Goal: Navigation & Orientation: Find specific page/section

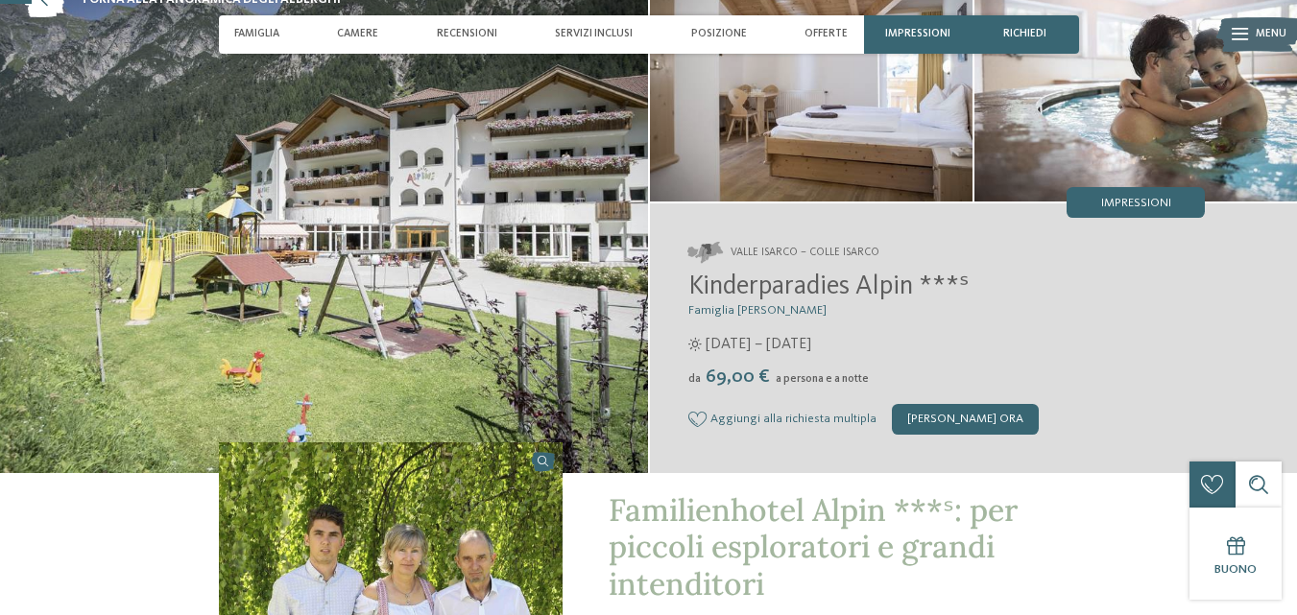
scroll to position [96, 0]
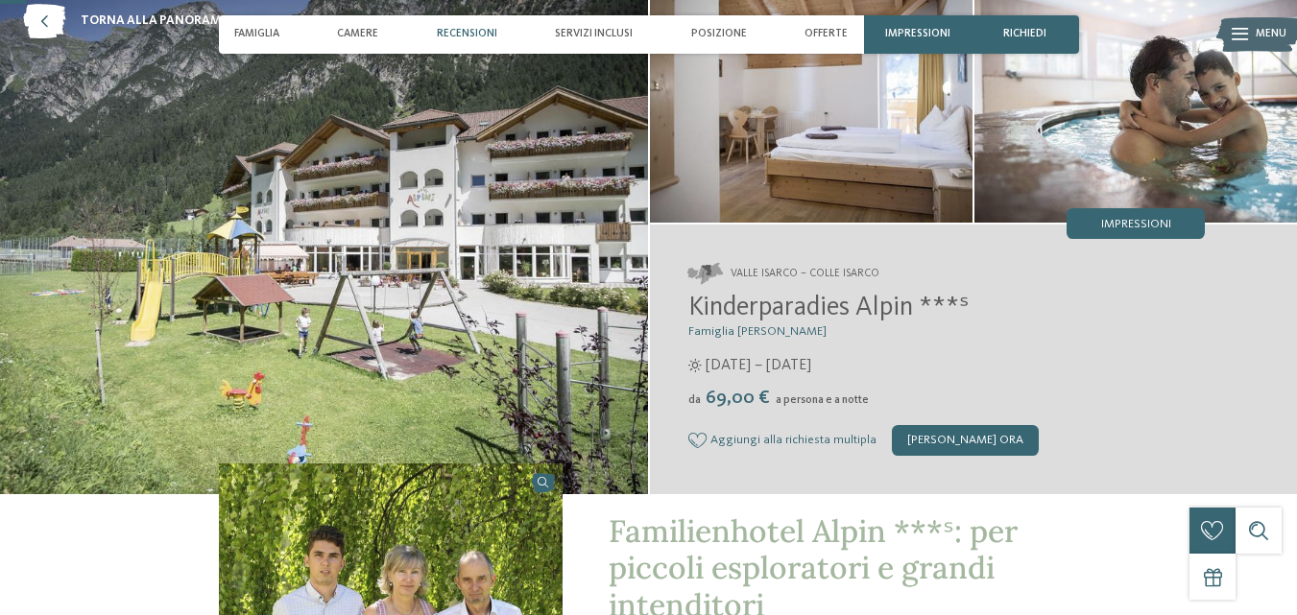
click at [448, 31] on span "Recensioni" at bounding box center [467, 34] width 60 height 12
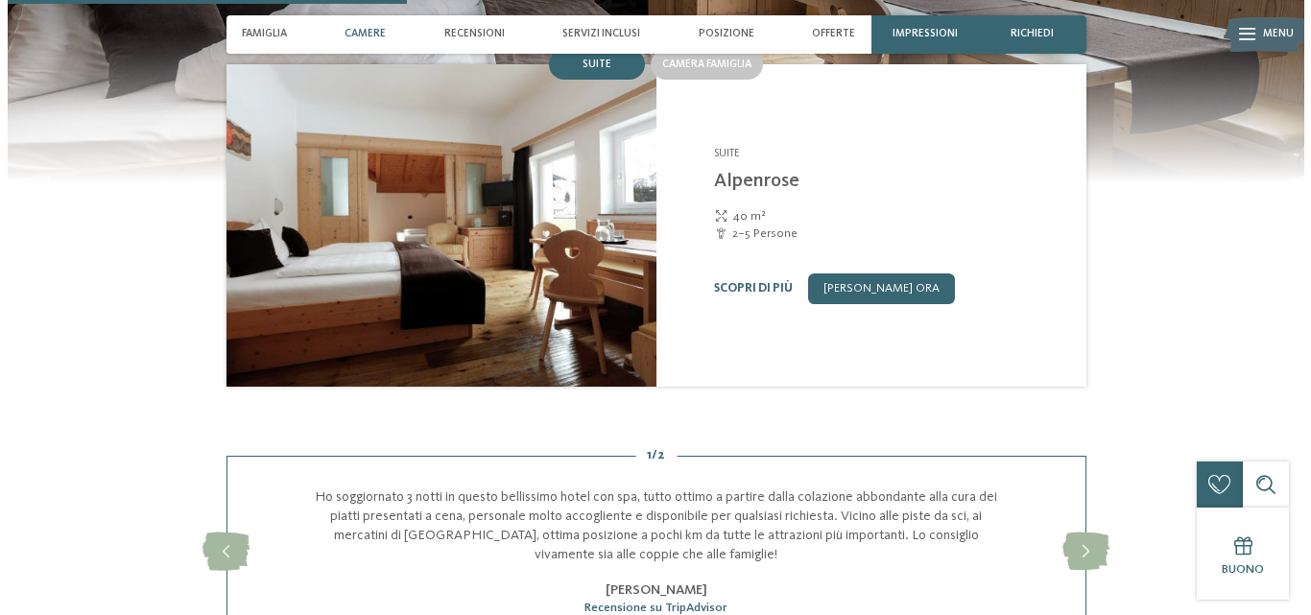
scroll to position [1498, 0]
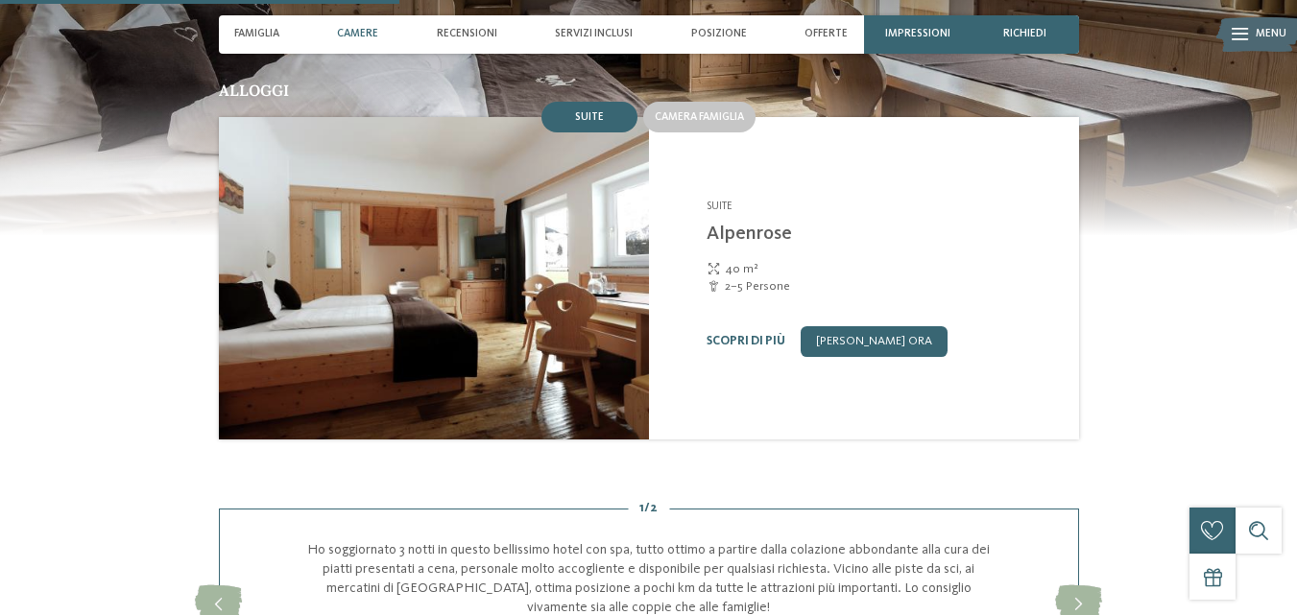
click at [1266, 35] on span "Menu" at bounding box center [1271, 34] width 31 height 15
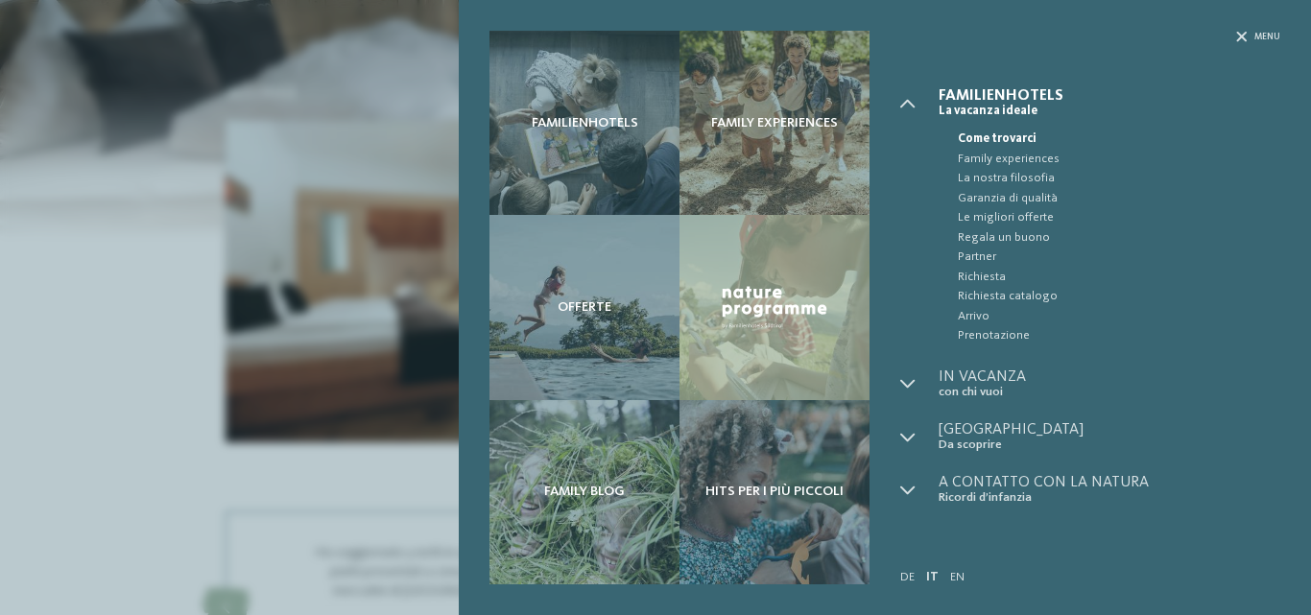
click at [979, 134] on span "Come trovarci" at bounding box center [1119, 139] width 323 height 19
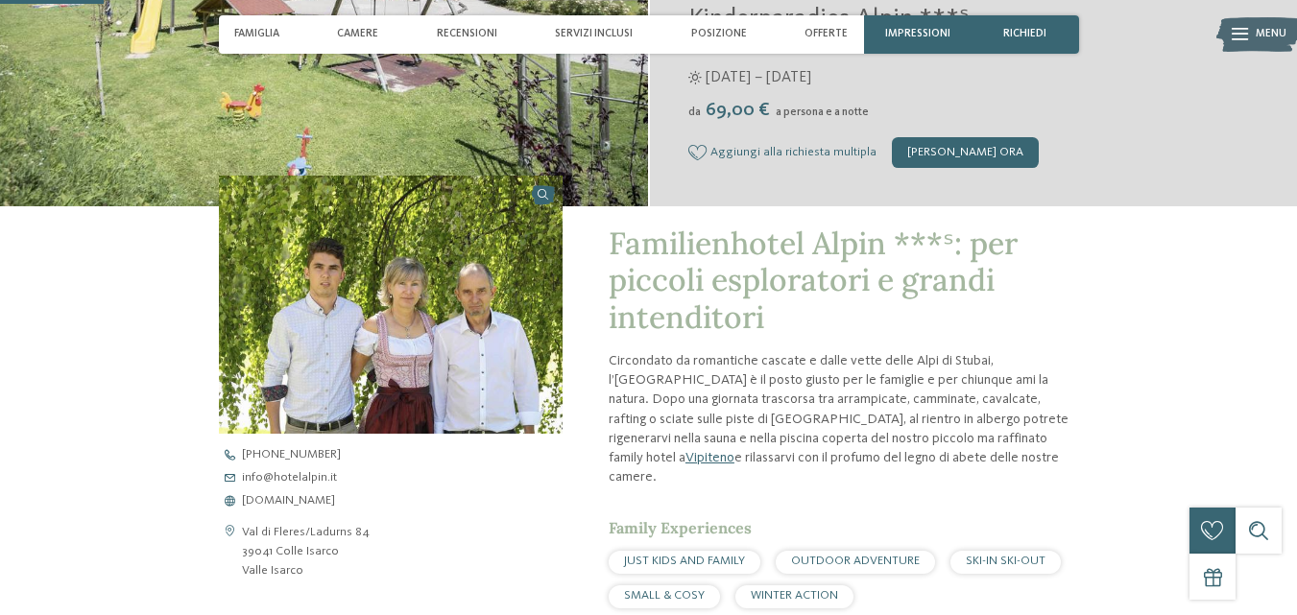
scroll to position [480, 0]
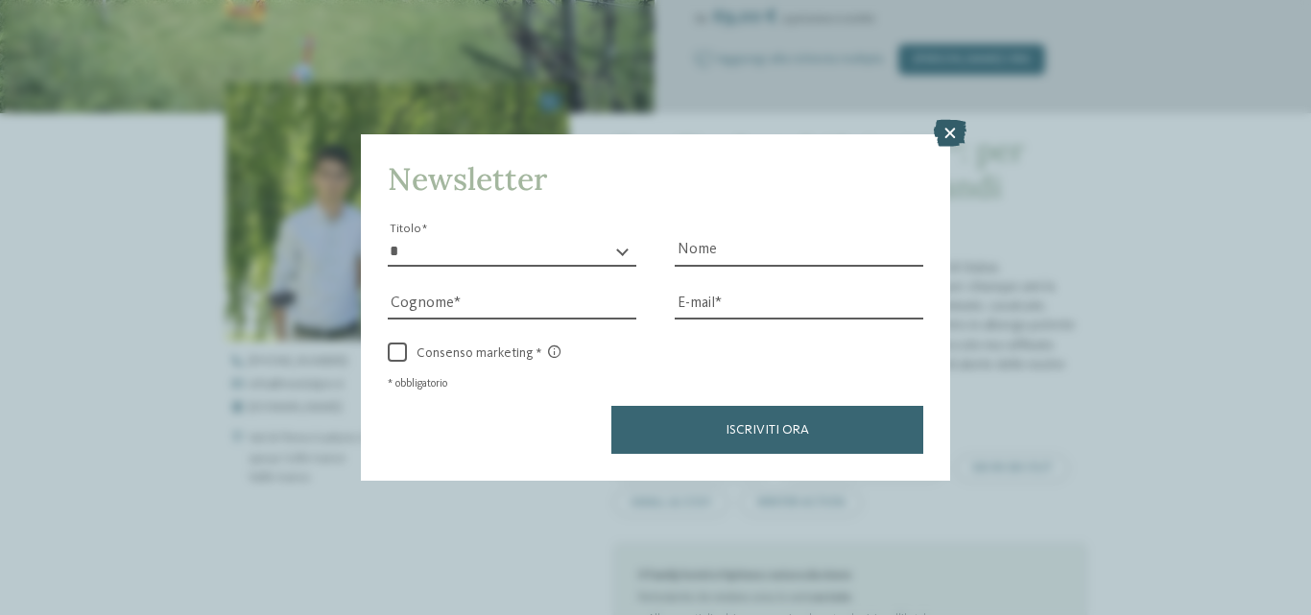
click at [950, 127] on icon at bounding box center [950, 133] width 33 height 27
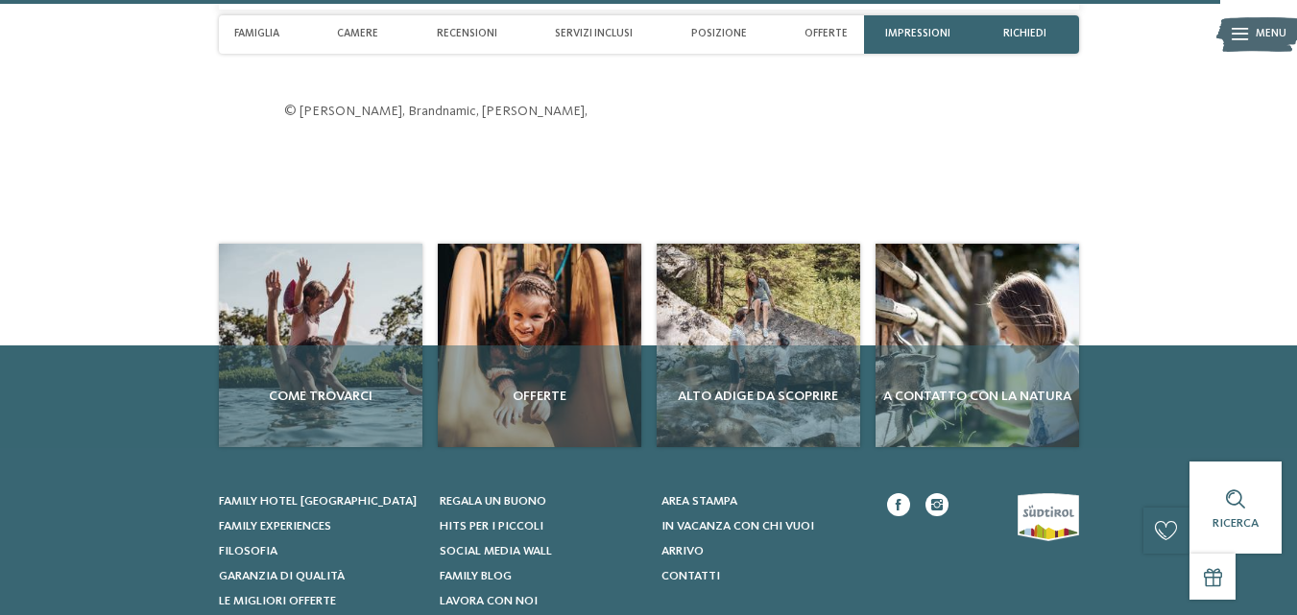
scroll to position [4613, 0]
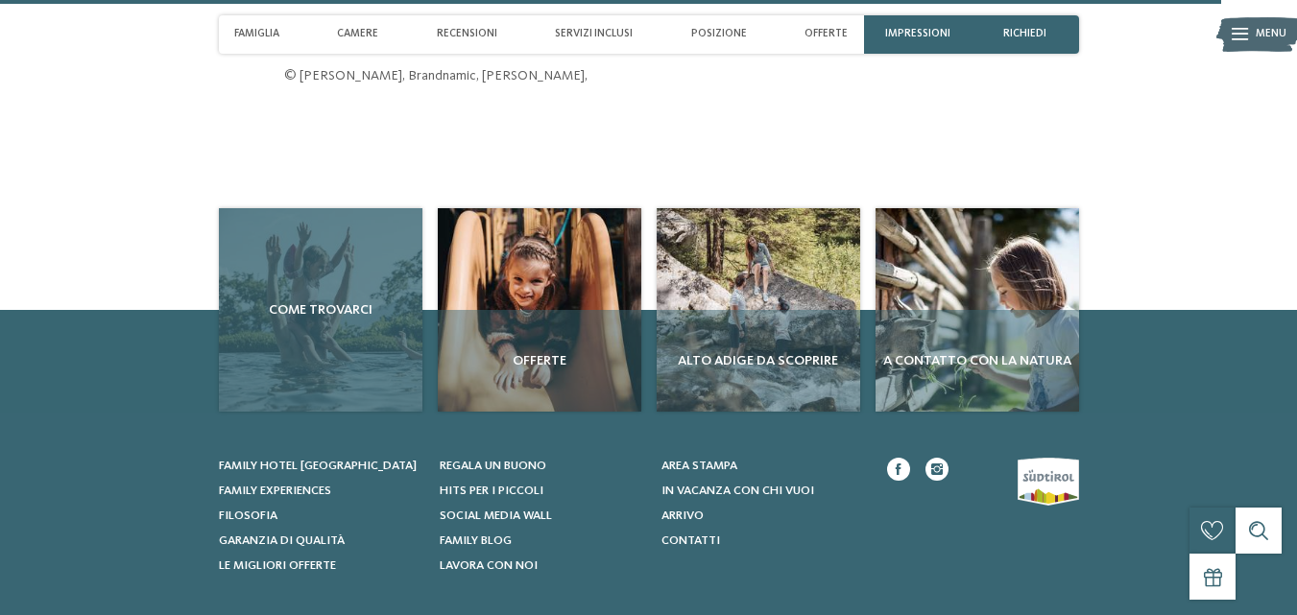
click at [352, 289] on div "Come trovarci" at bounding box center [321, 310] width 204 height 204
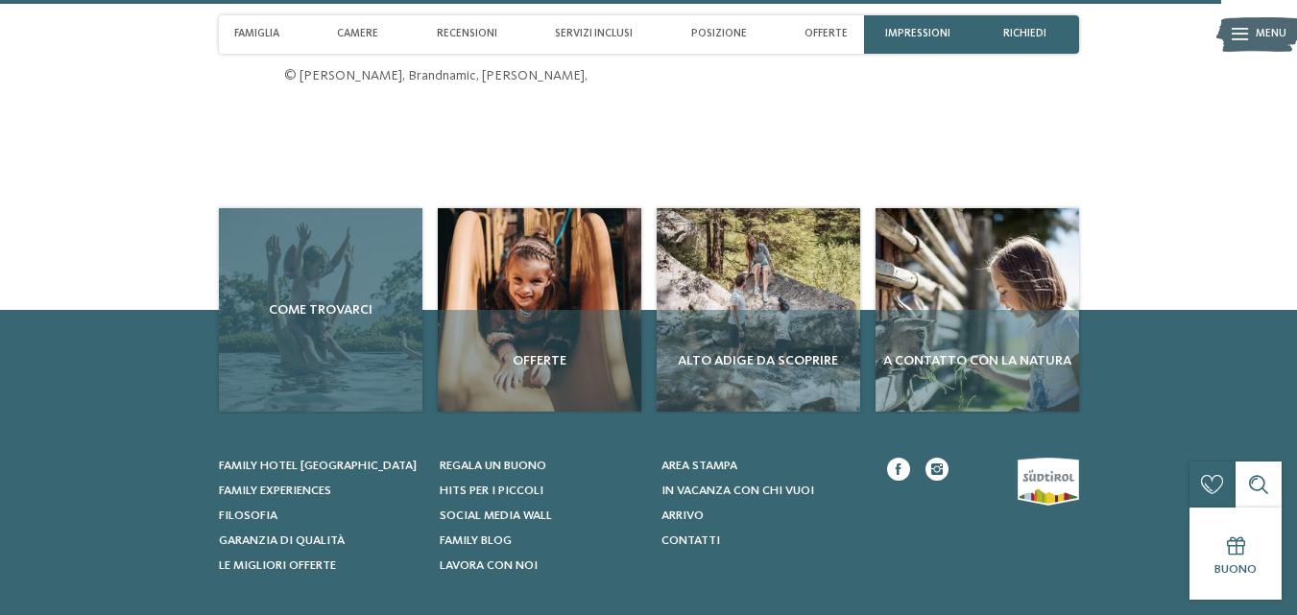
scroll to position [4611, 0]
